Goal: Task Accomplishment & Management: Manage account settings

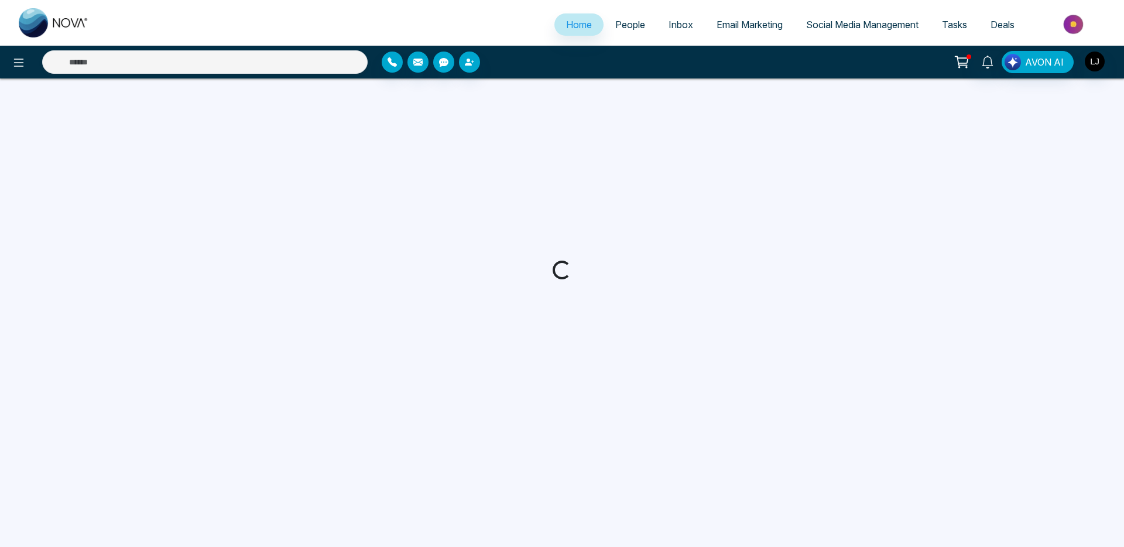
select select "*"
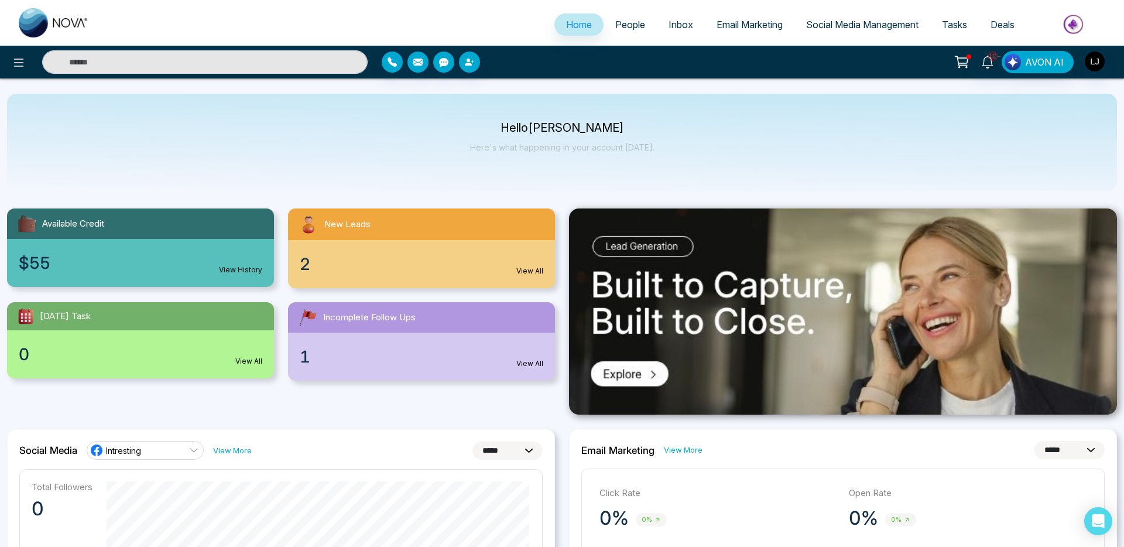
click at [631, 26] on span "People" at bounding box center [630, 25] width 30 height 12
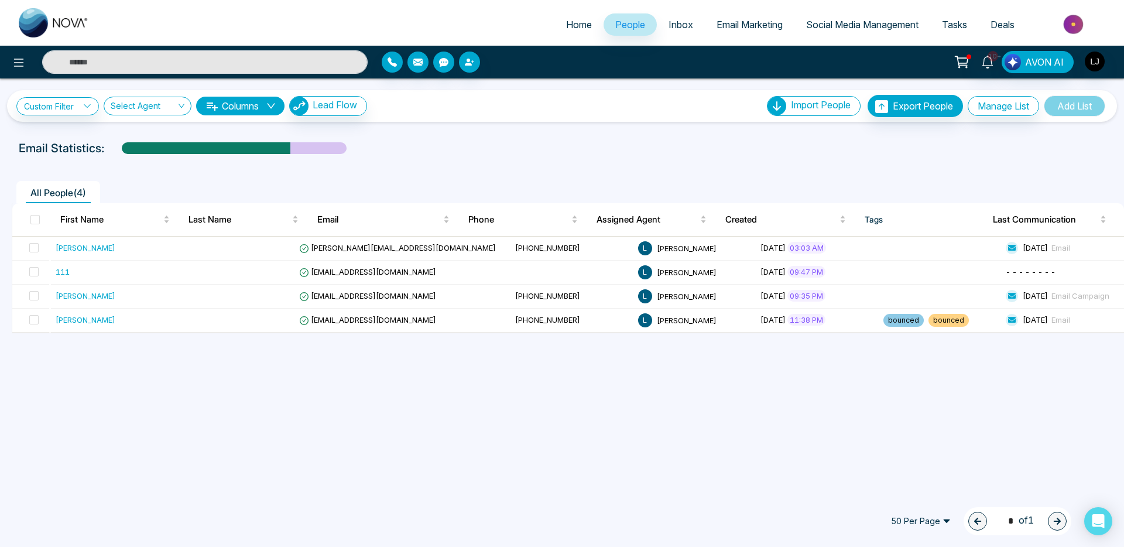
click at [675, 22] on span "Inbox" at bounding box center [681, 25] width 25 height 12
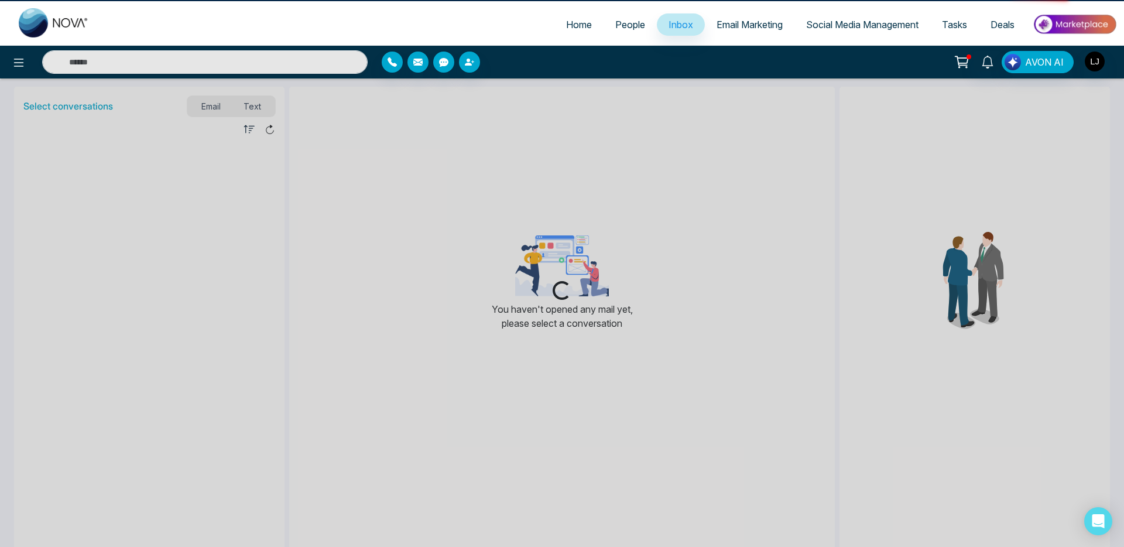
click at [678, 31] on link "Inbox" at bounding box center [681, 24] width 48 height 22
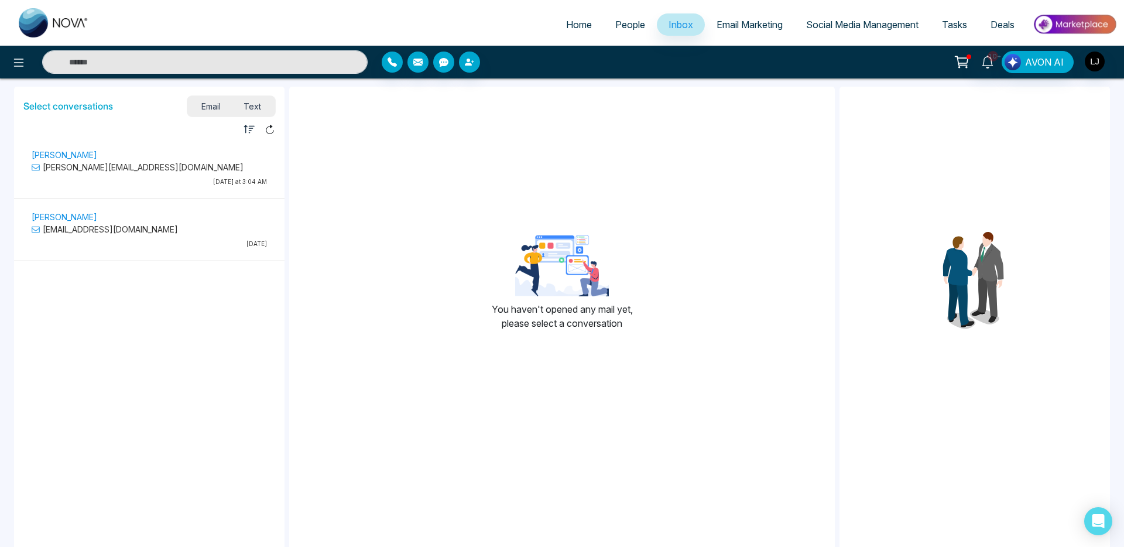
click at [605, 18] on link "People" at bounding box center [630, 24] width 53 height 22
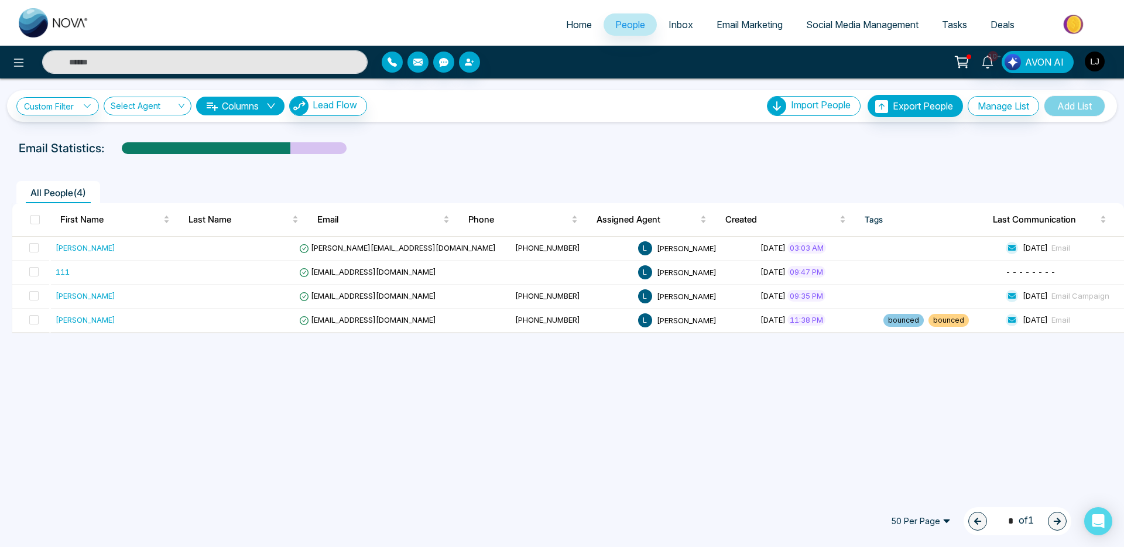
click at [744, 17] on link "Email Marketing" at bounding box center [750, 24] width 90 height 22
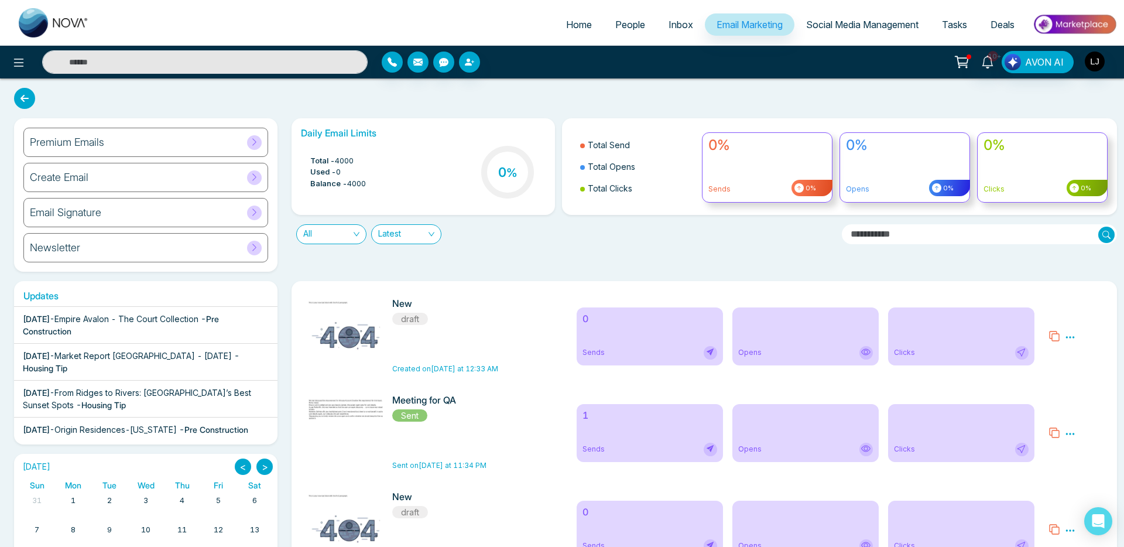
click at [582, 28] on span "Home" at bounding box center [579, 25] width 26 height 12
select select "*"
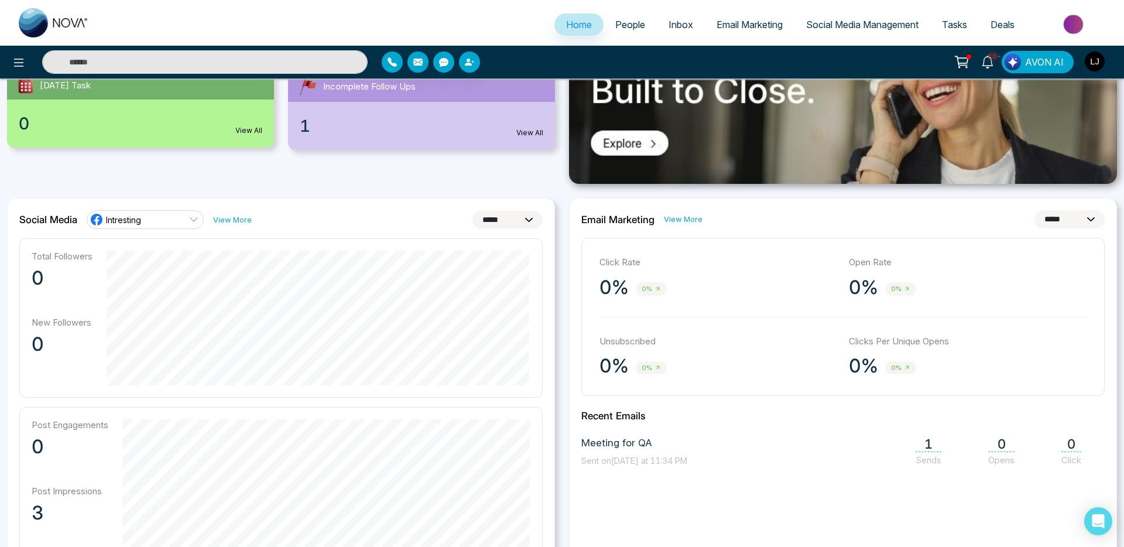
scroll to position [283, 0]
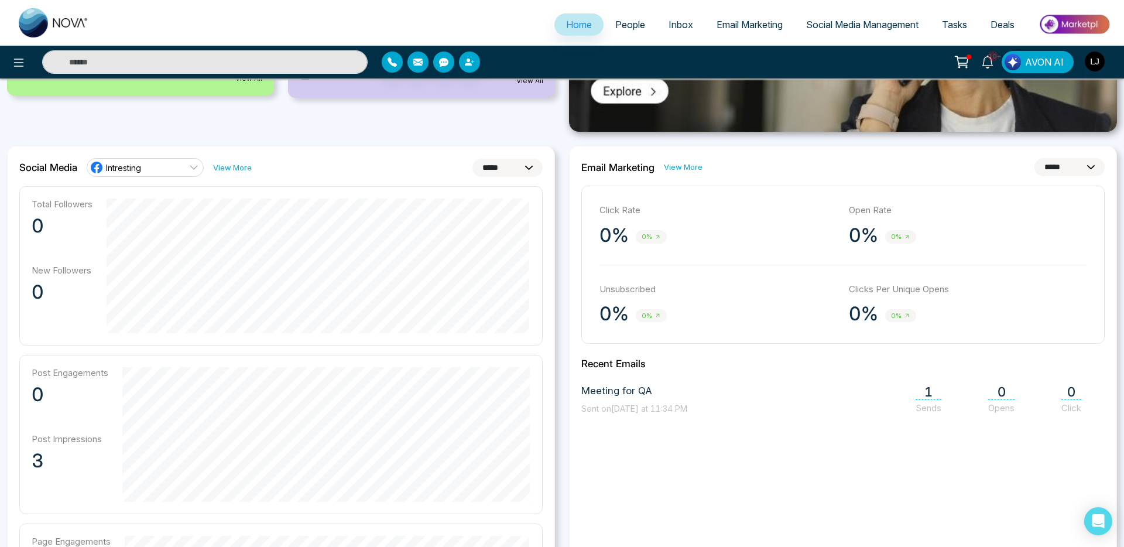
click at [1092, 66] on img "button" at bounding box center [1095, 62] width 20 height 20
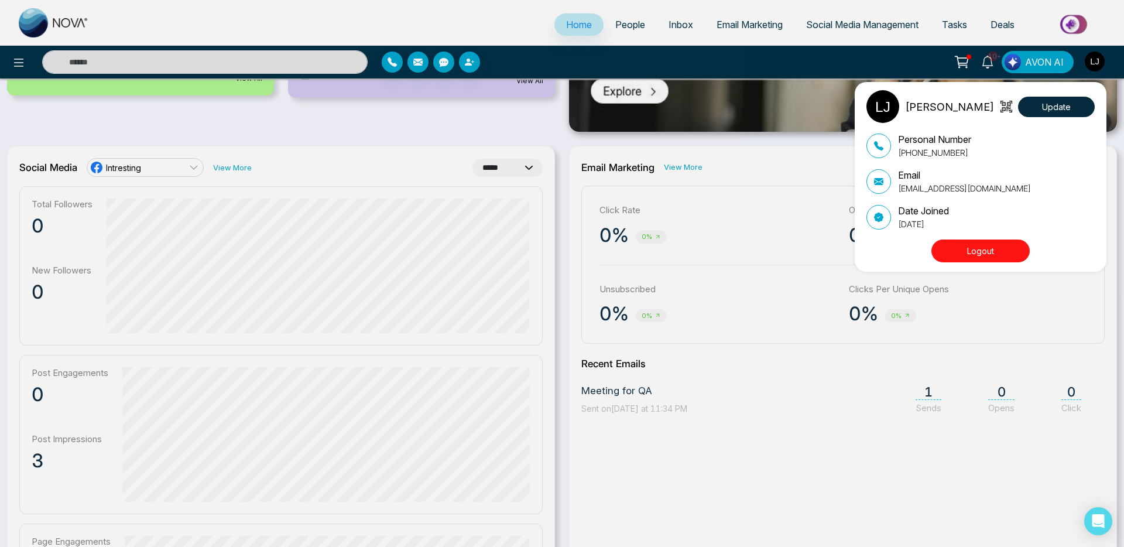
click at [956, 257] on button "Logout" at bounding box center [981, 251] width 98 height 23
